Goal: Task Accomplishment & Management: Manage account settings

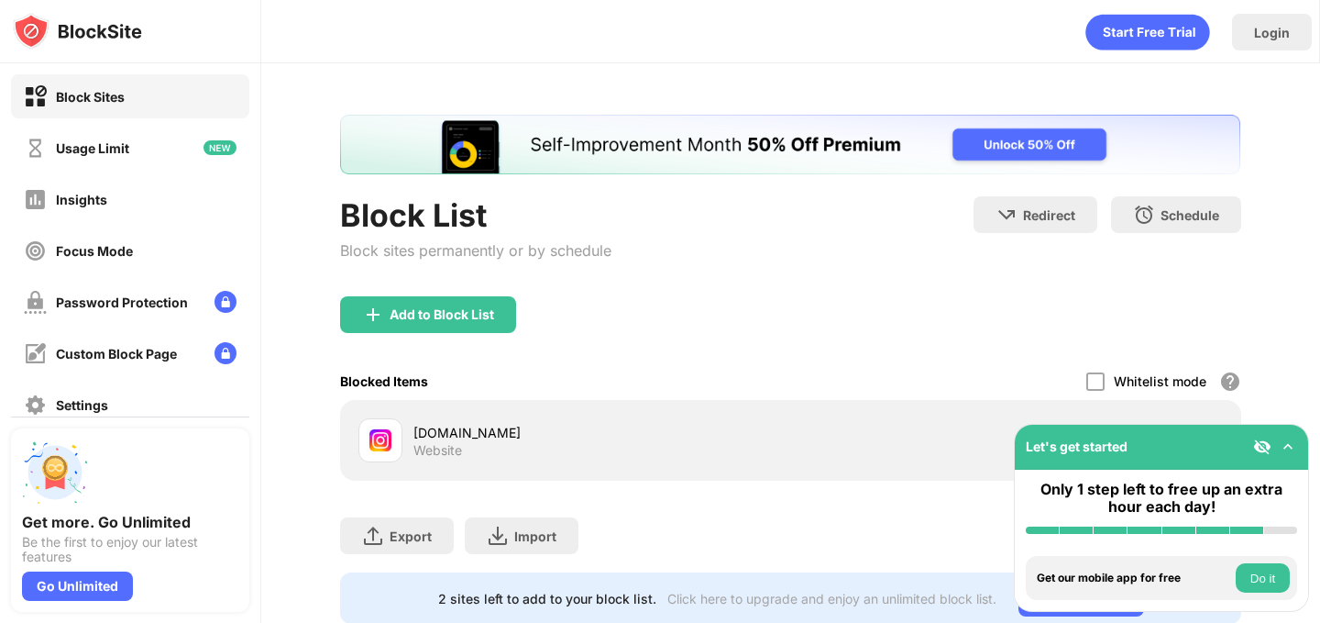
scroll to position [51, 0]
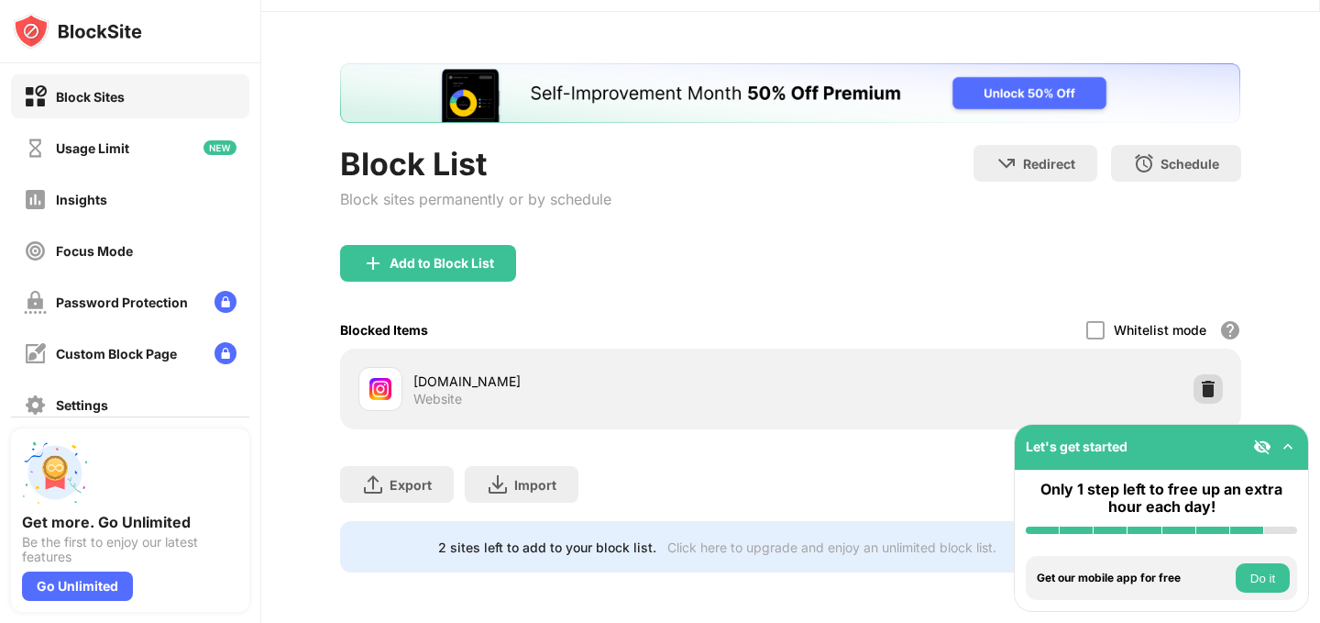
click at [1212, 397] on div at bounding box center [1208, 388] width 29 height 29
